Goal: Communication & Community: Participate in discussion

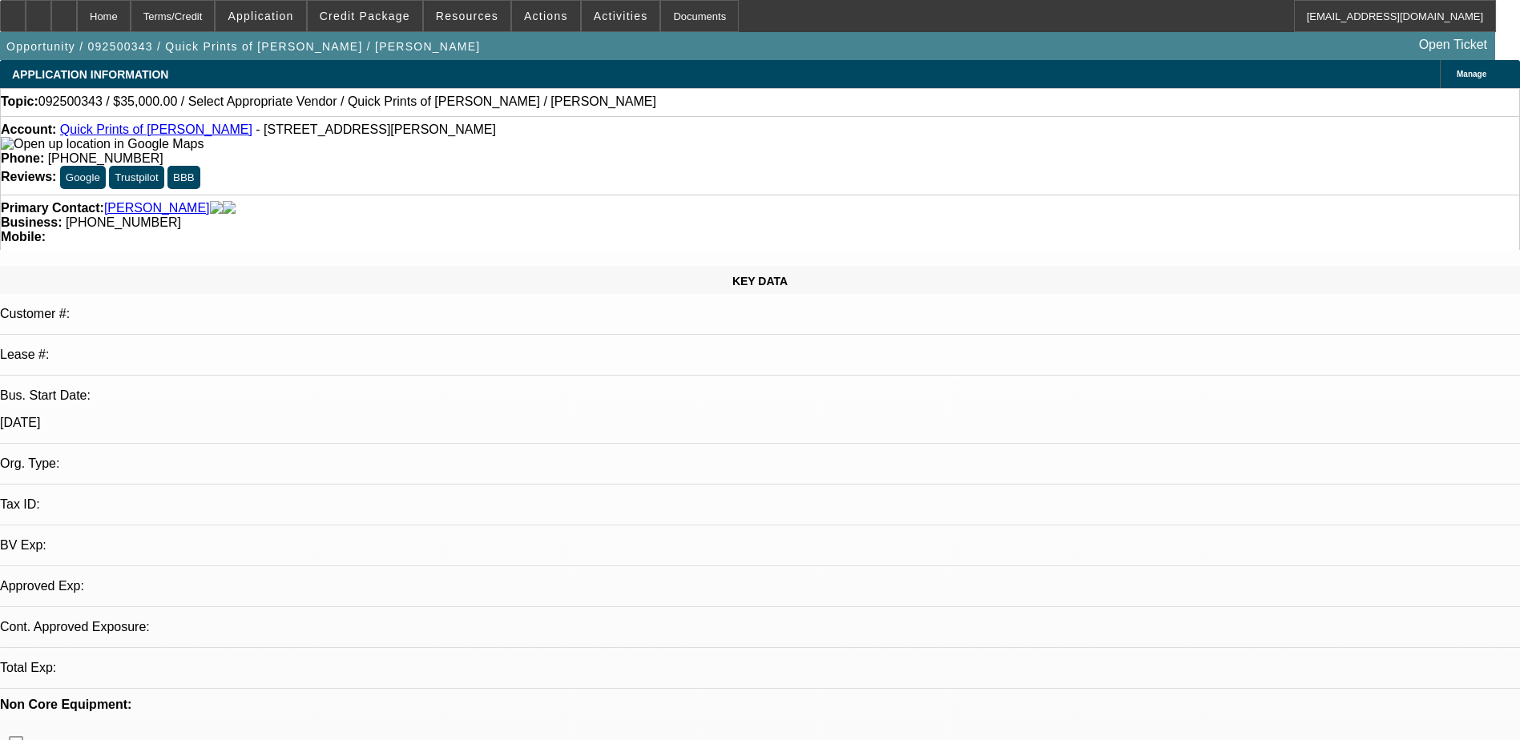
select select "0"
select select "2"
select select "0.1"
select select "1"
select select "2"
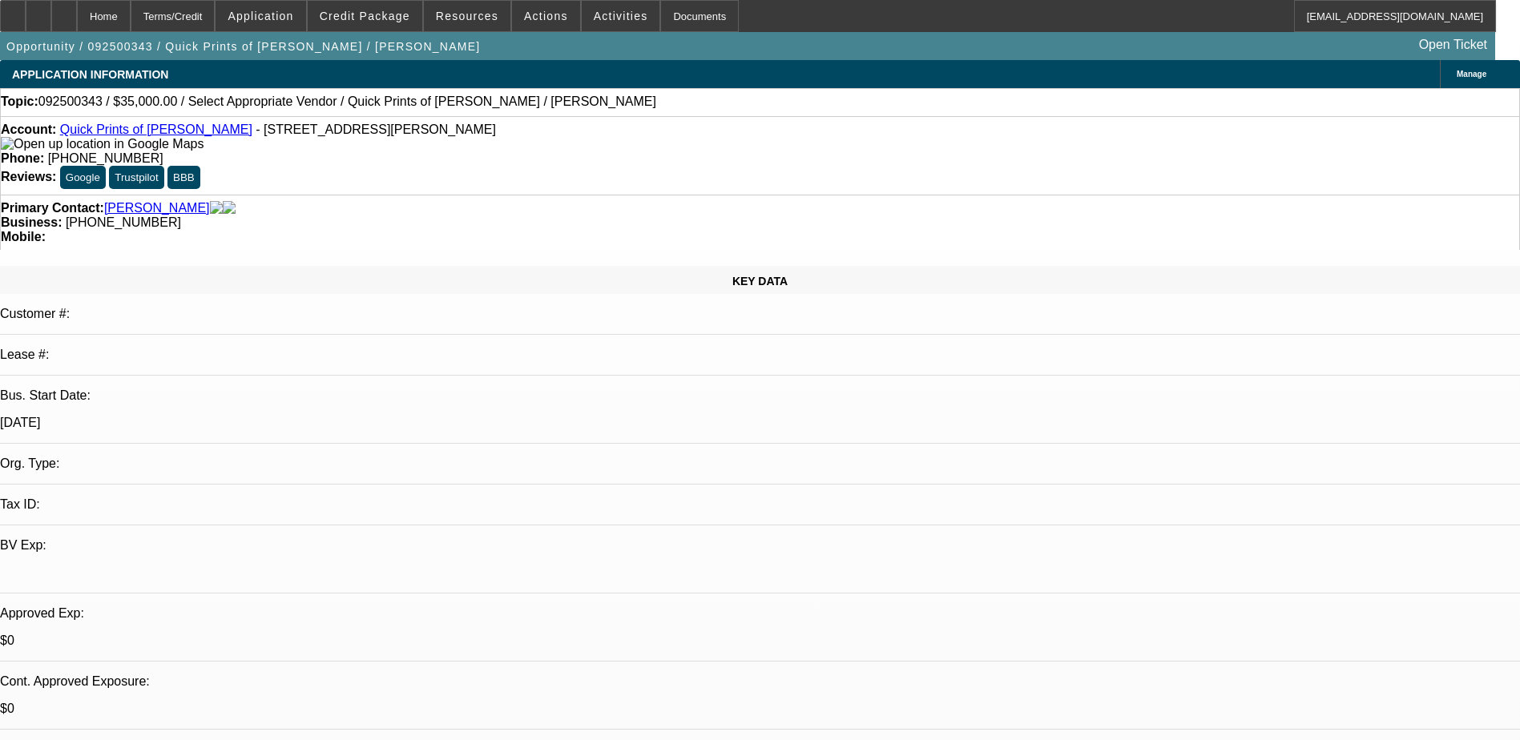
select select "4"
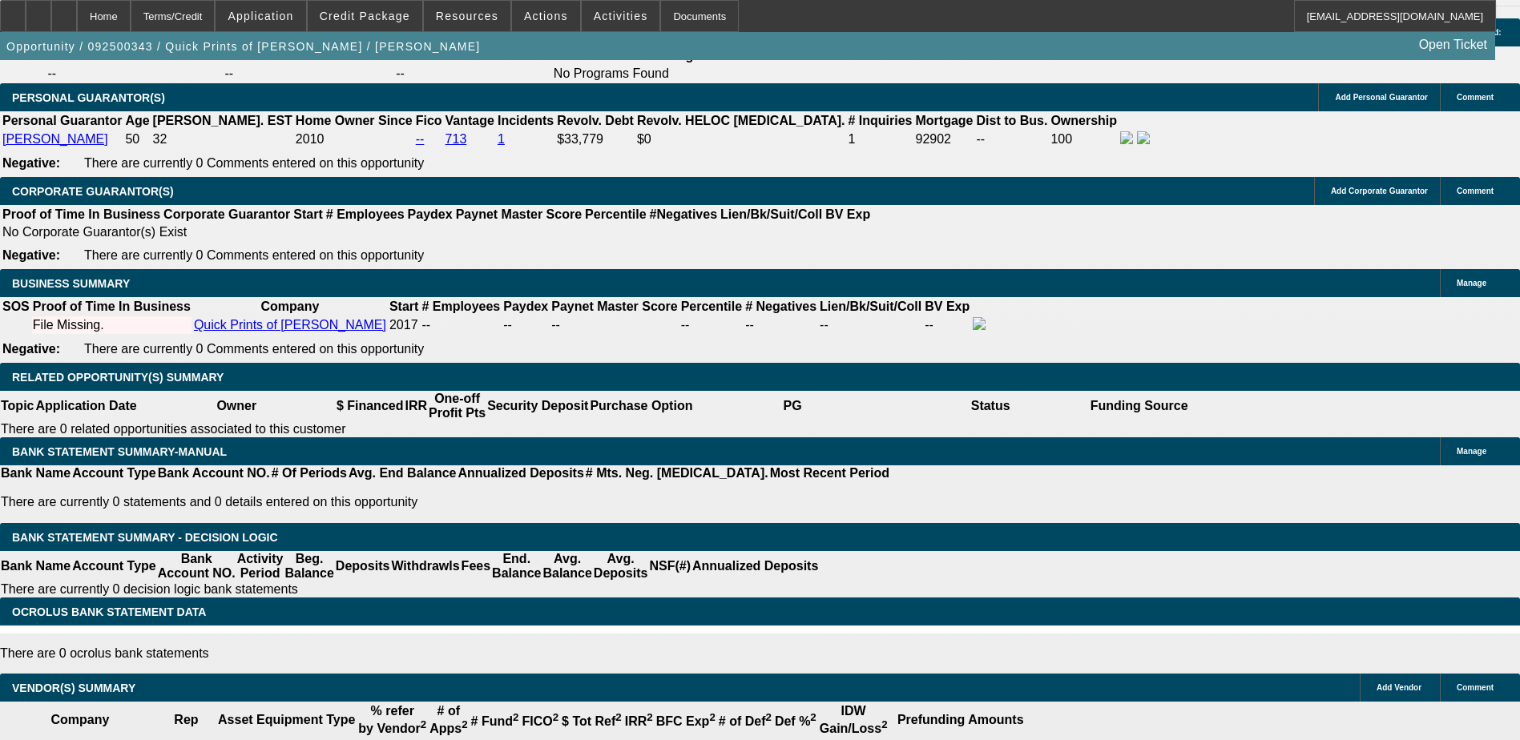
scroll to position [2483, 0]
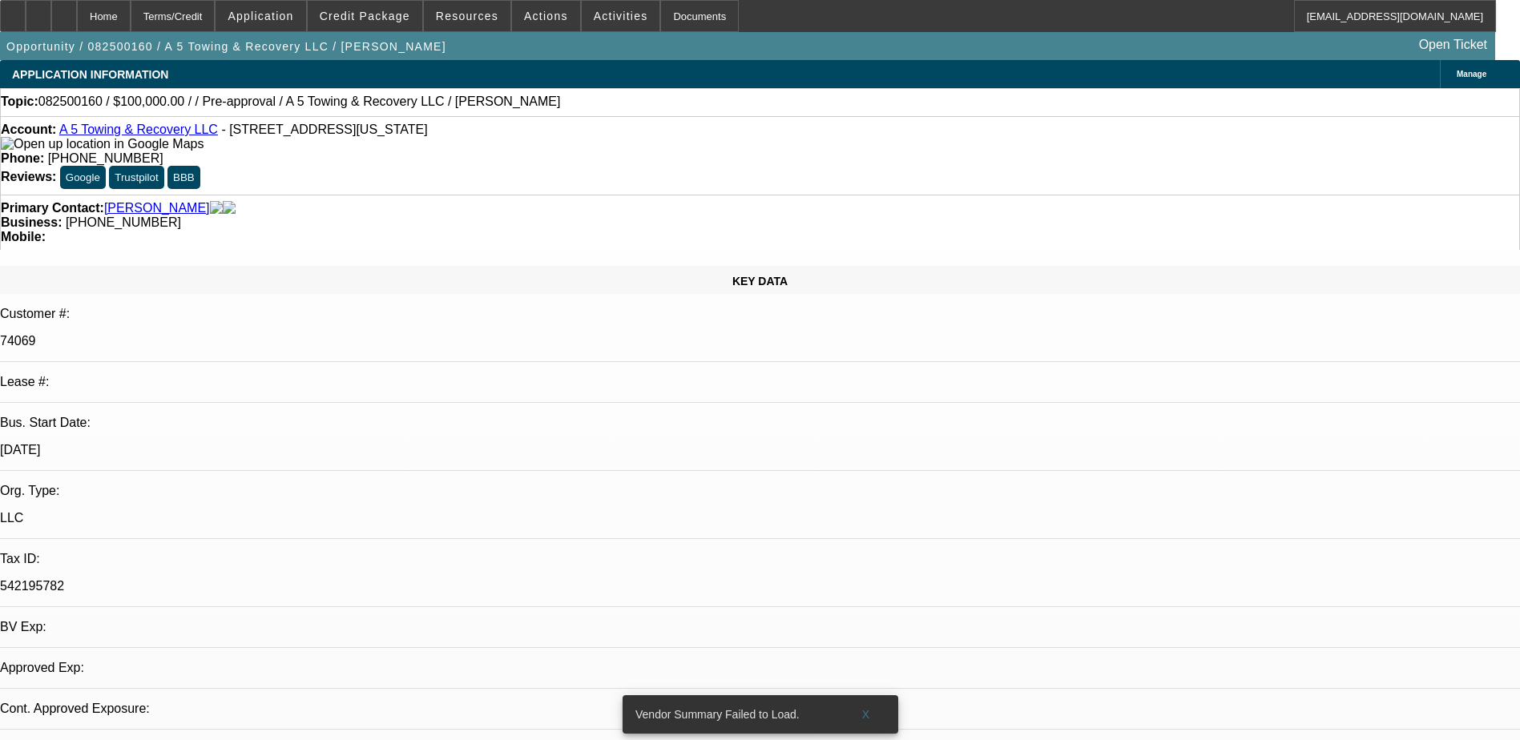
select select "0"
select select "2"
select select "0.1"
select select "4"
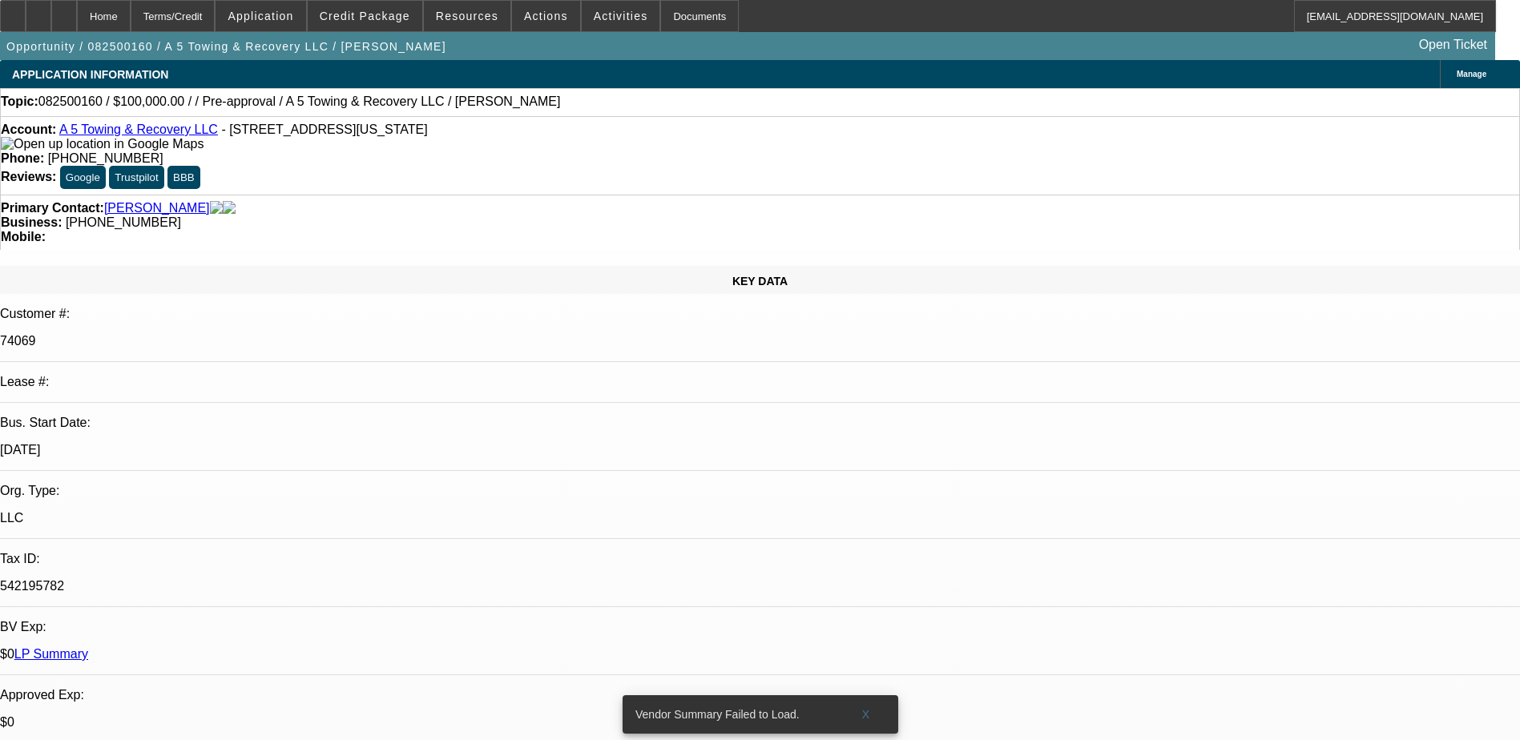
radio input "true"
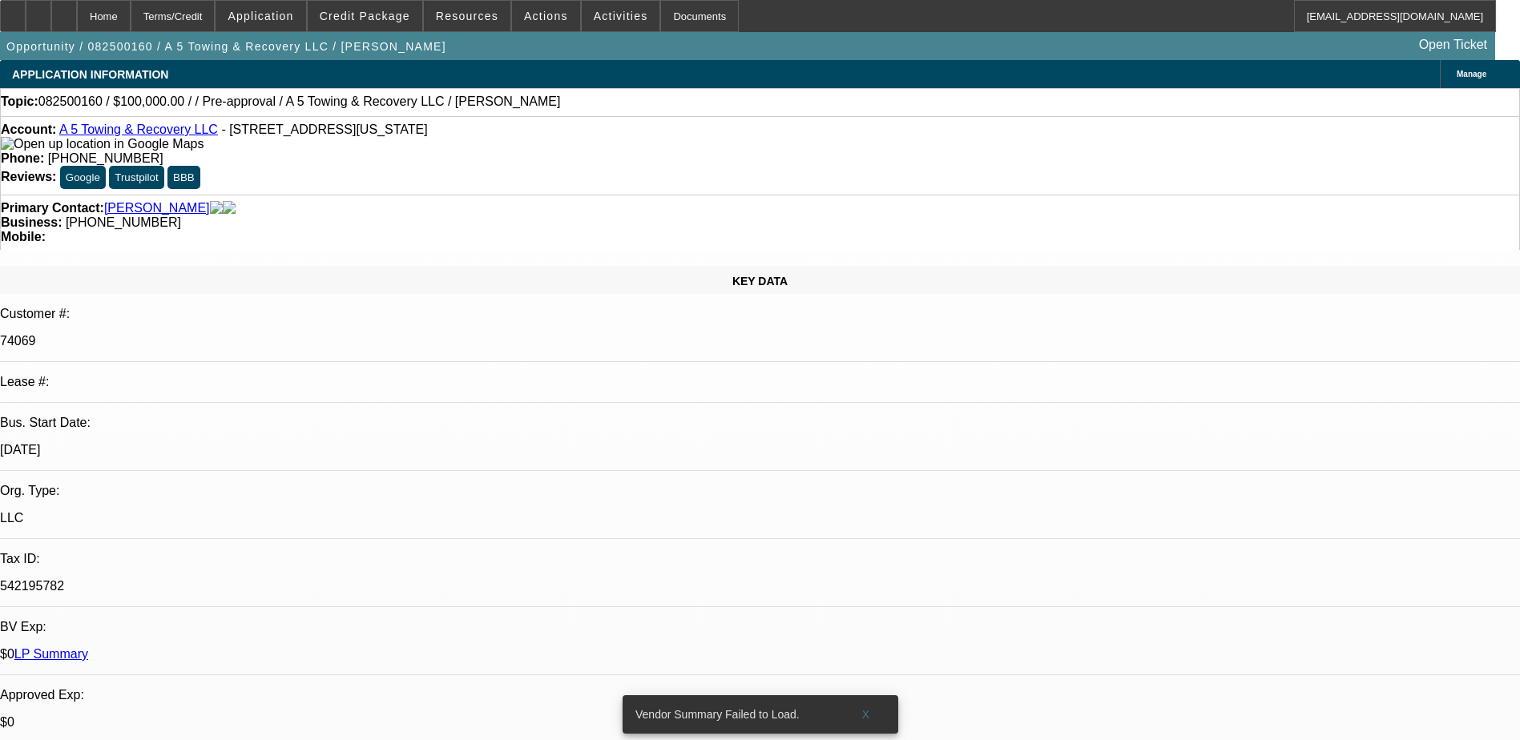
type textarea "Talked to [PERSON_NAME] said to follow up in December"
radio input "true"
